Goal: Register for event/course

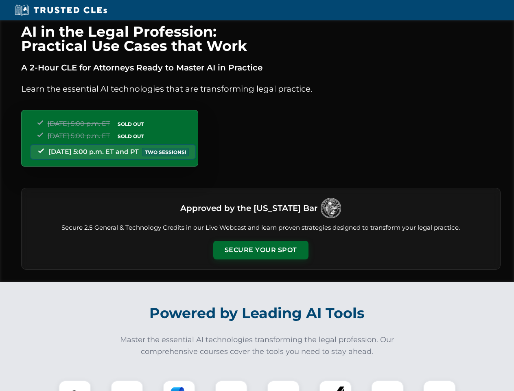
click at [261, 250] on button "Secure Your Spot" at bounding box center [260, 250] width 95 height 19
click at [75, 386] on img at bounding box center [75, 397] width 24 height 24
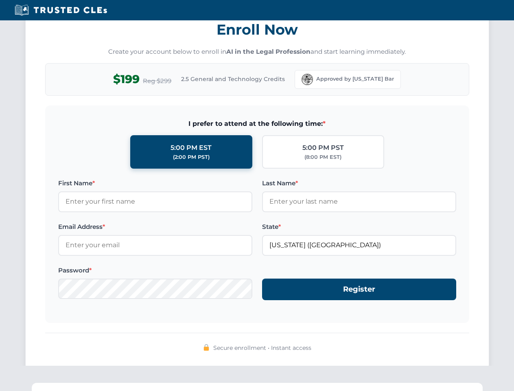
scroll to position [800, 0]
